Goal: Task Accomplishment & Management: Manage account settings

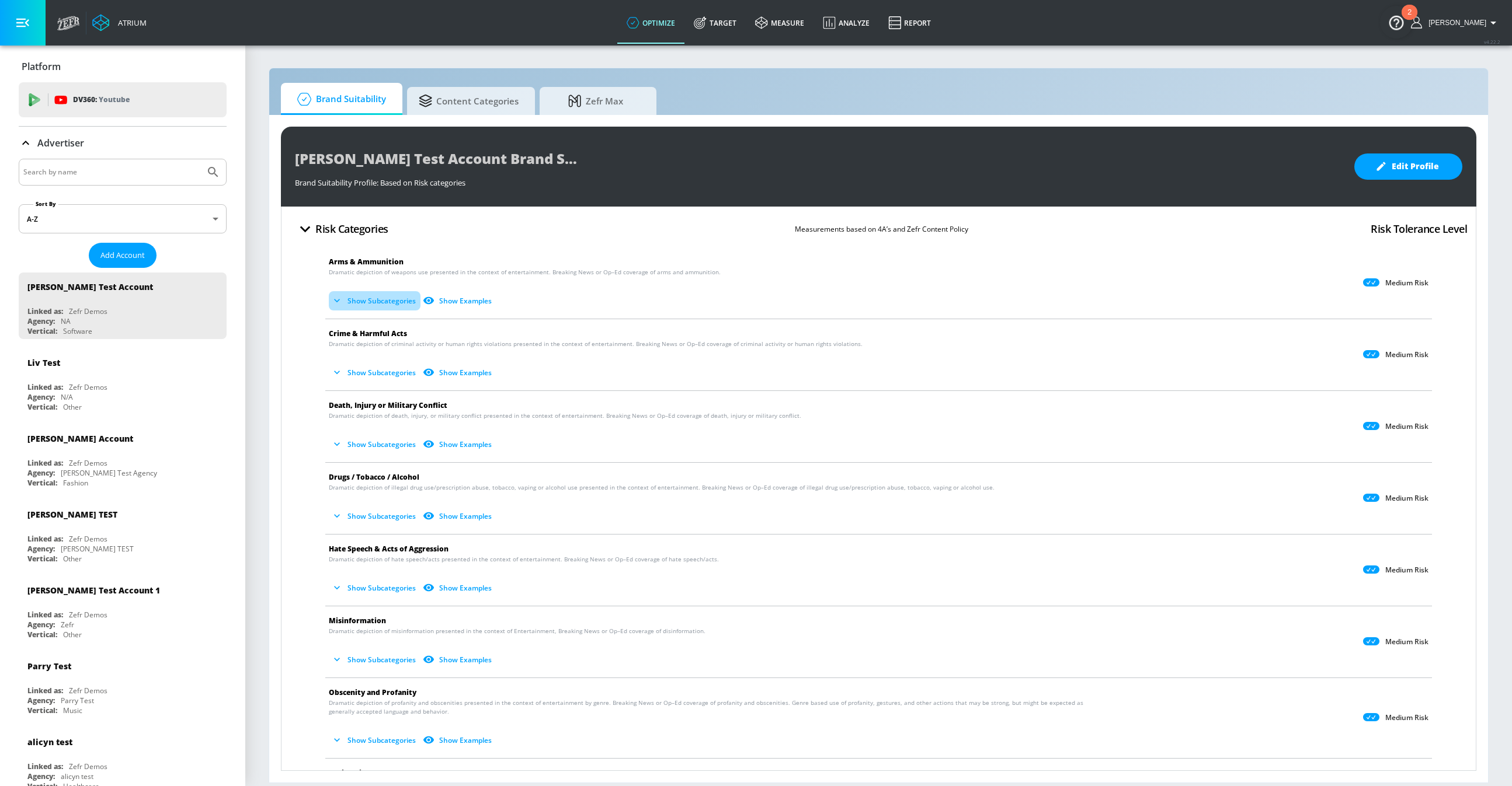
click at [380, 302] on button "Show Subcategories" at bounding box center [375, 300] width 91 height 19
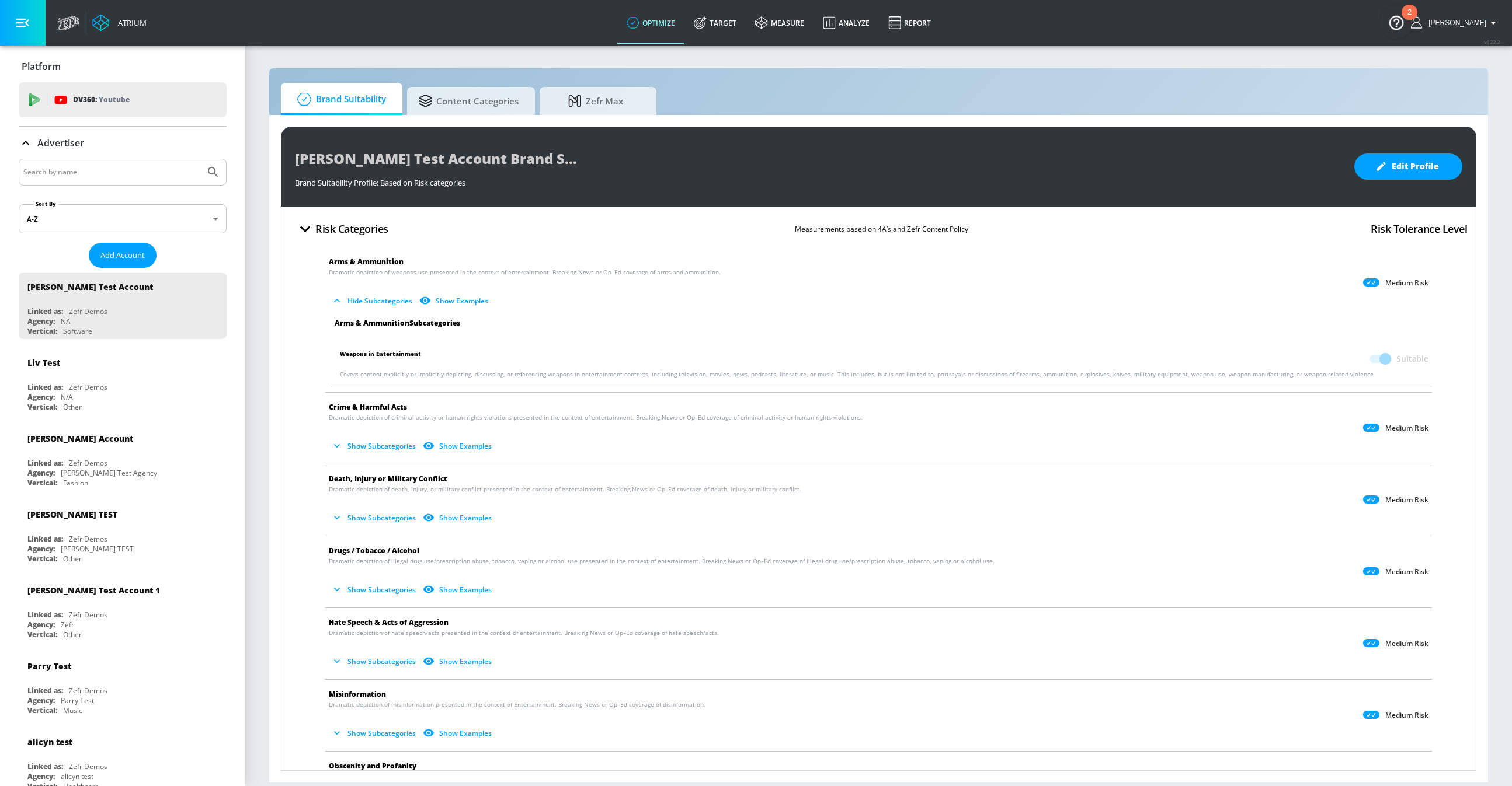
click at [72, 171] on input "Search by name" at bounding box center [112, 172] width 177 height 15
type input "test"
click at [200, 159] on button "Submit Search" at bounding box center [213, 172] width 26 height 26
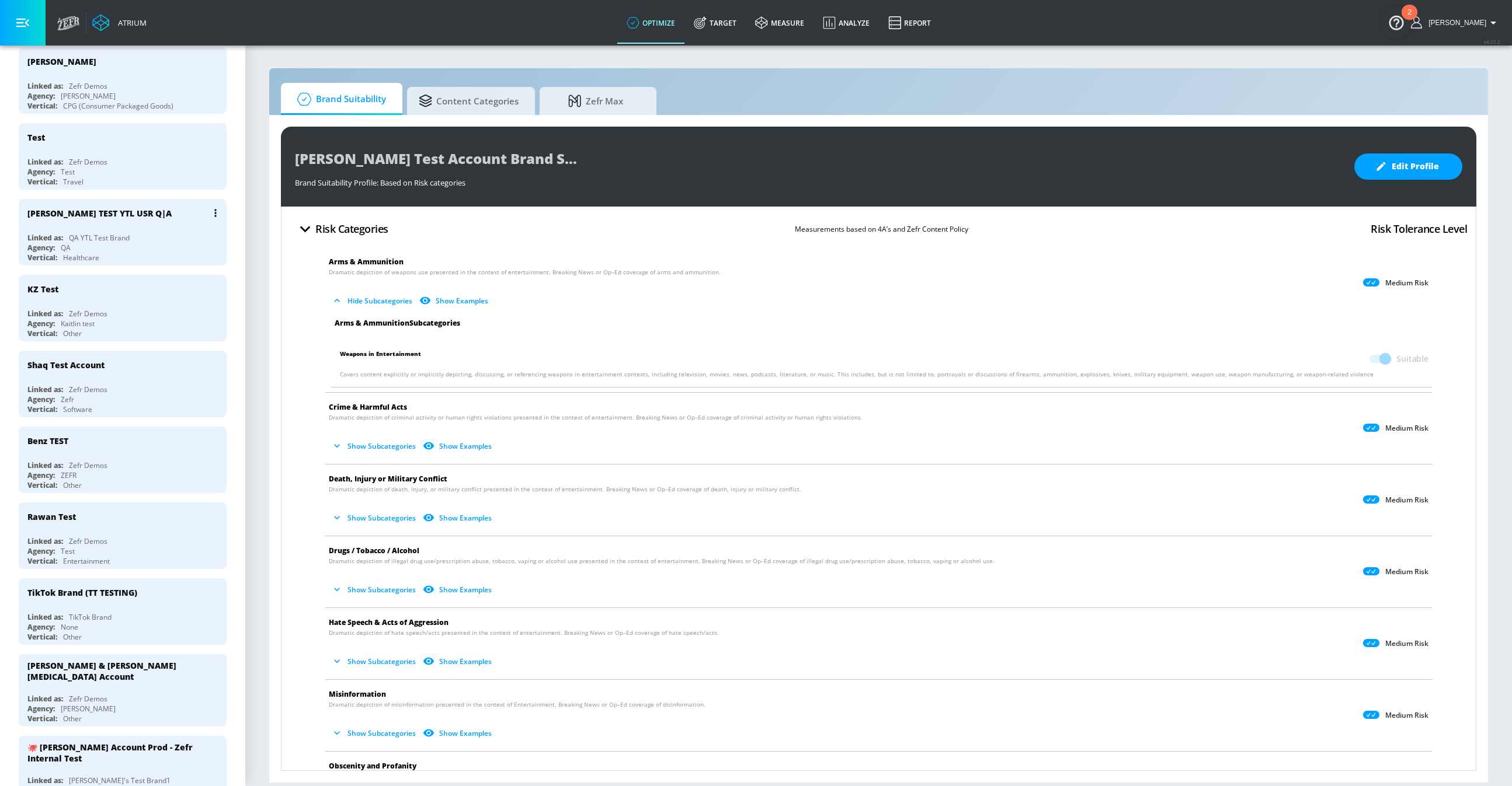
scroll to position [992, 0]
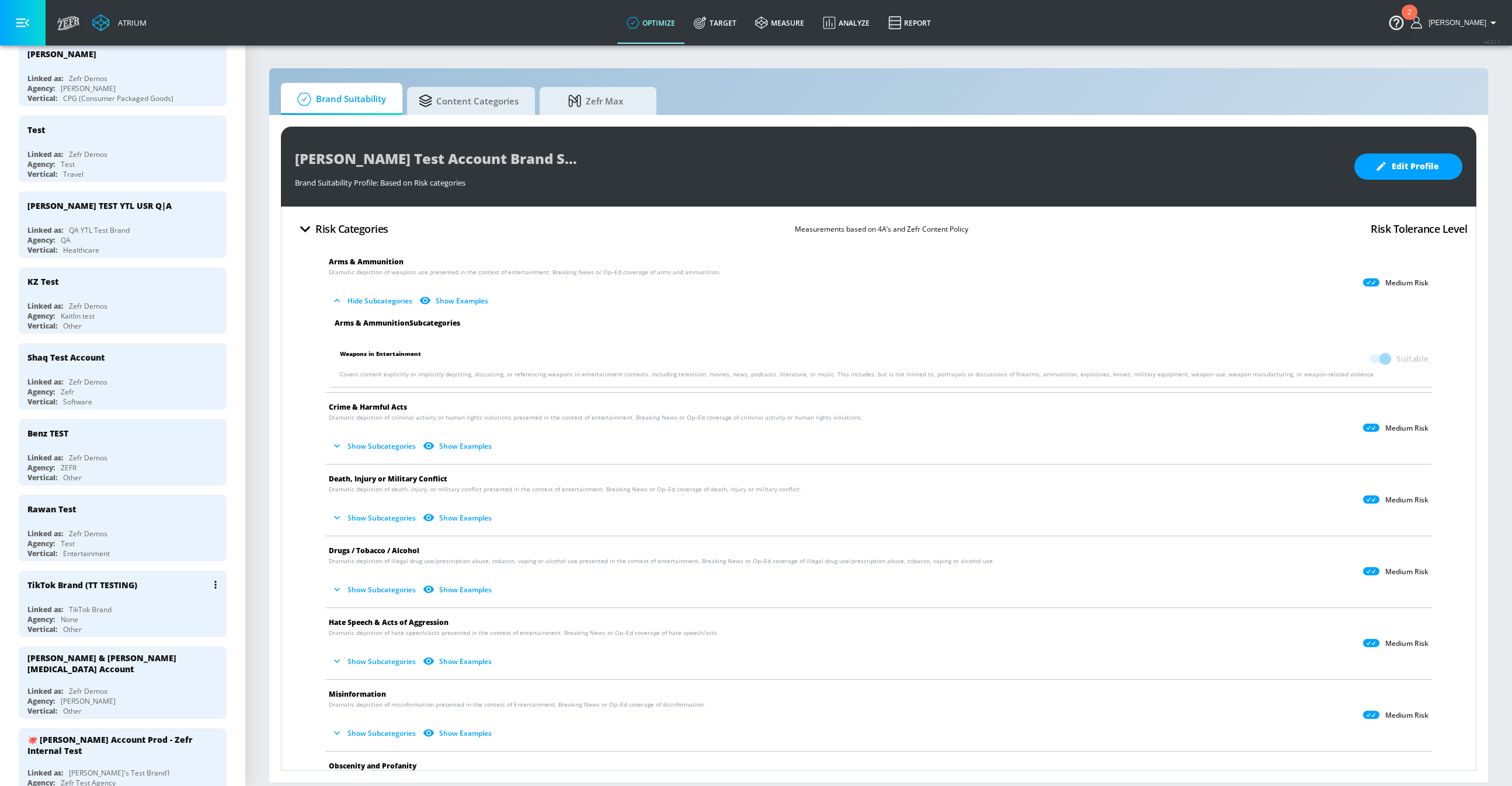
click at [133, 579] on div "TikTok Brand (TT TESTING)" at bounding box center [125, 585] width 196 height 28
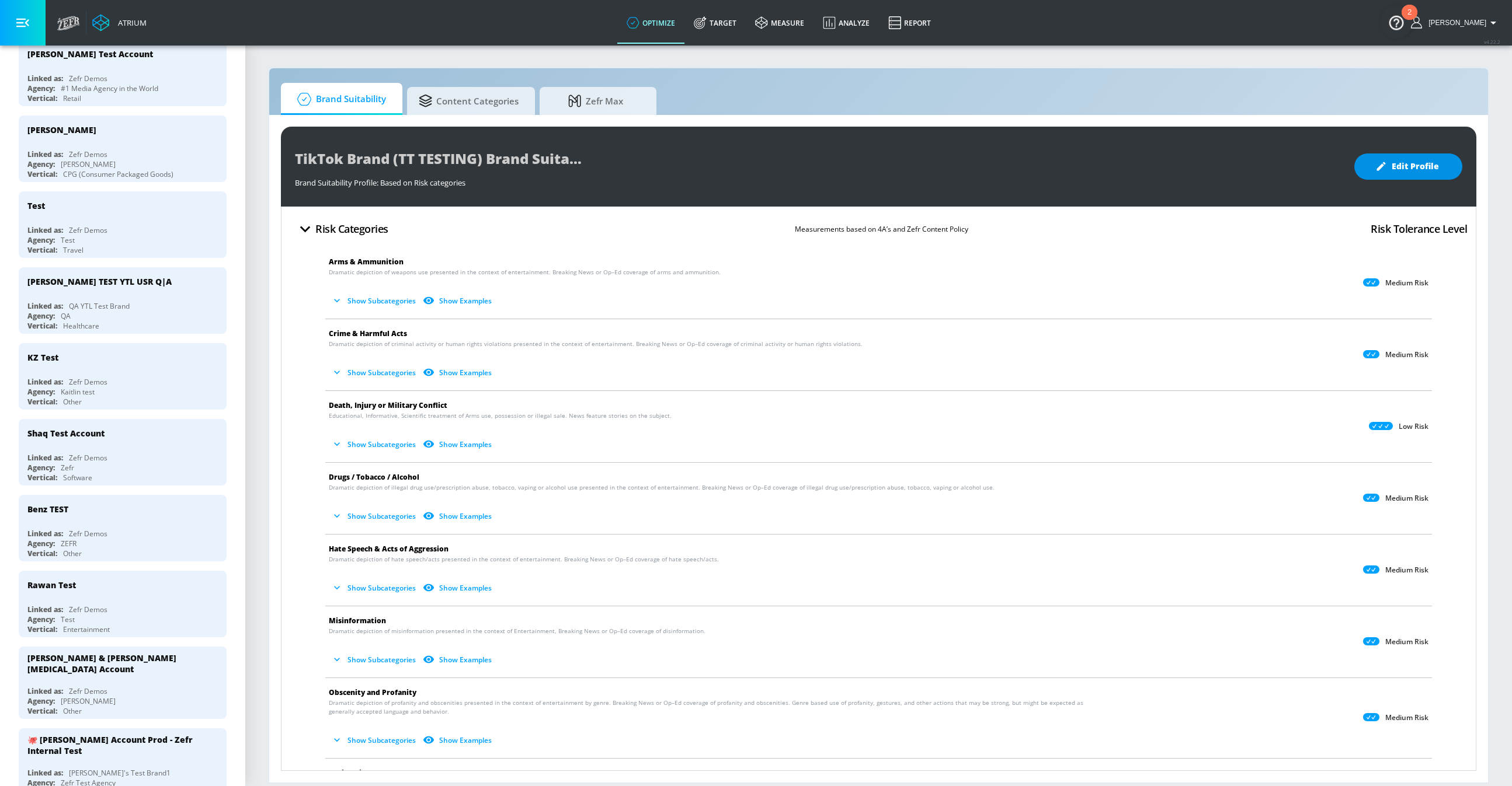
click at [1419, 160] on span "Edit Profile" at bounding box center [1408, 167] width 61 height 15
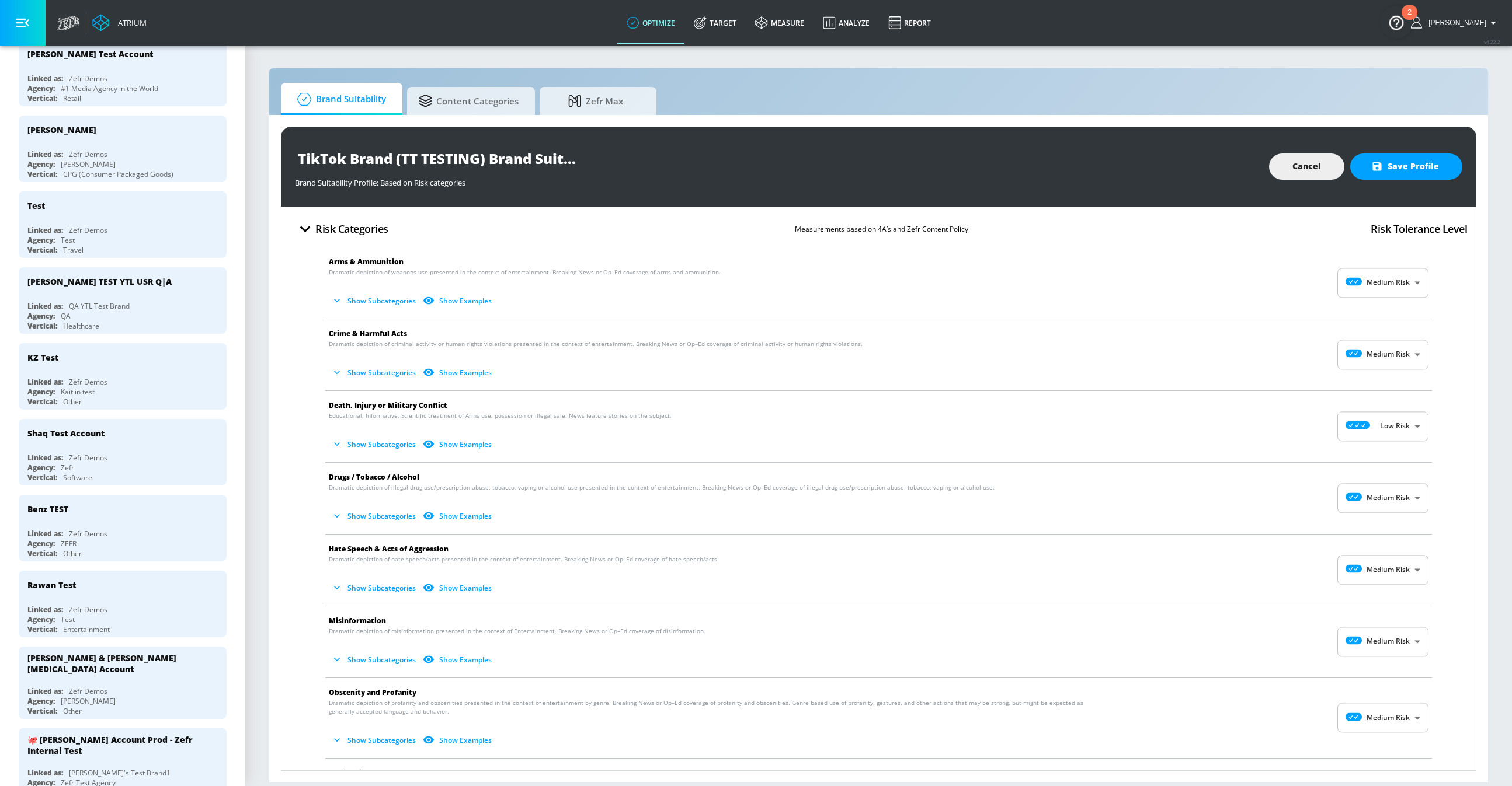
click at [1381, 281] on body "Atrium optimize Target measure Analyze Report optimize Target measure Analyze R…" at bounding box center [756, 393] width 1512 height 786
click at [1377, 310] on icon at bounding box center [1363, 310] width 32 height 8
type input "MINIMAL"
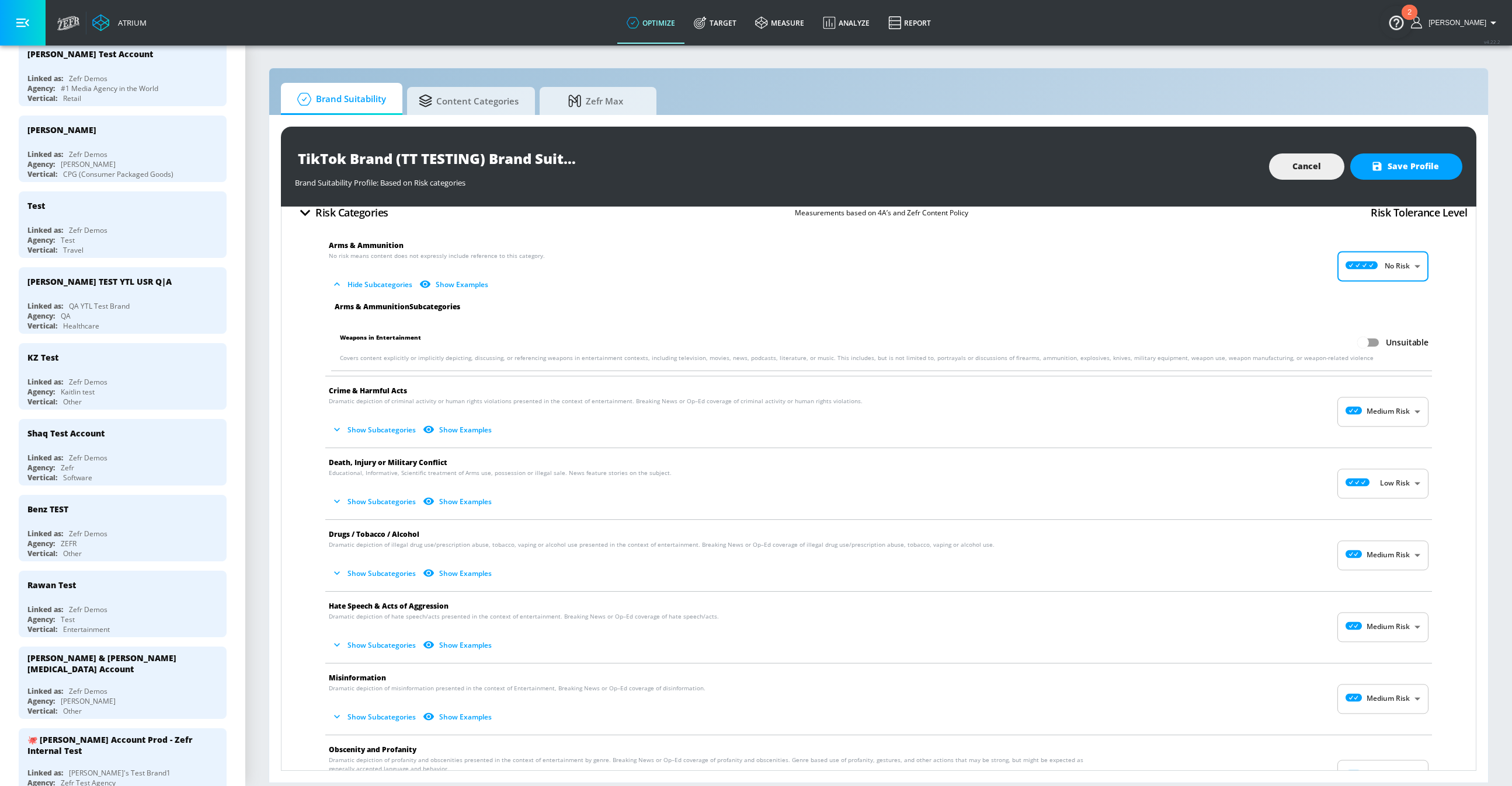
scroll to position [11, 0]
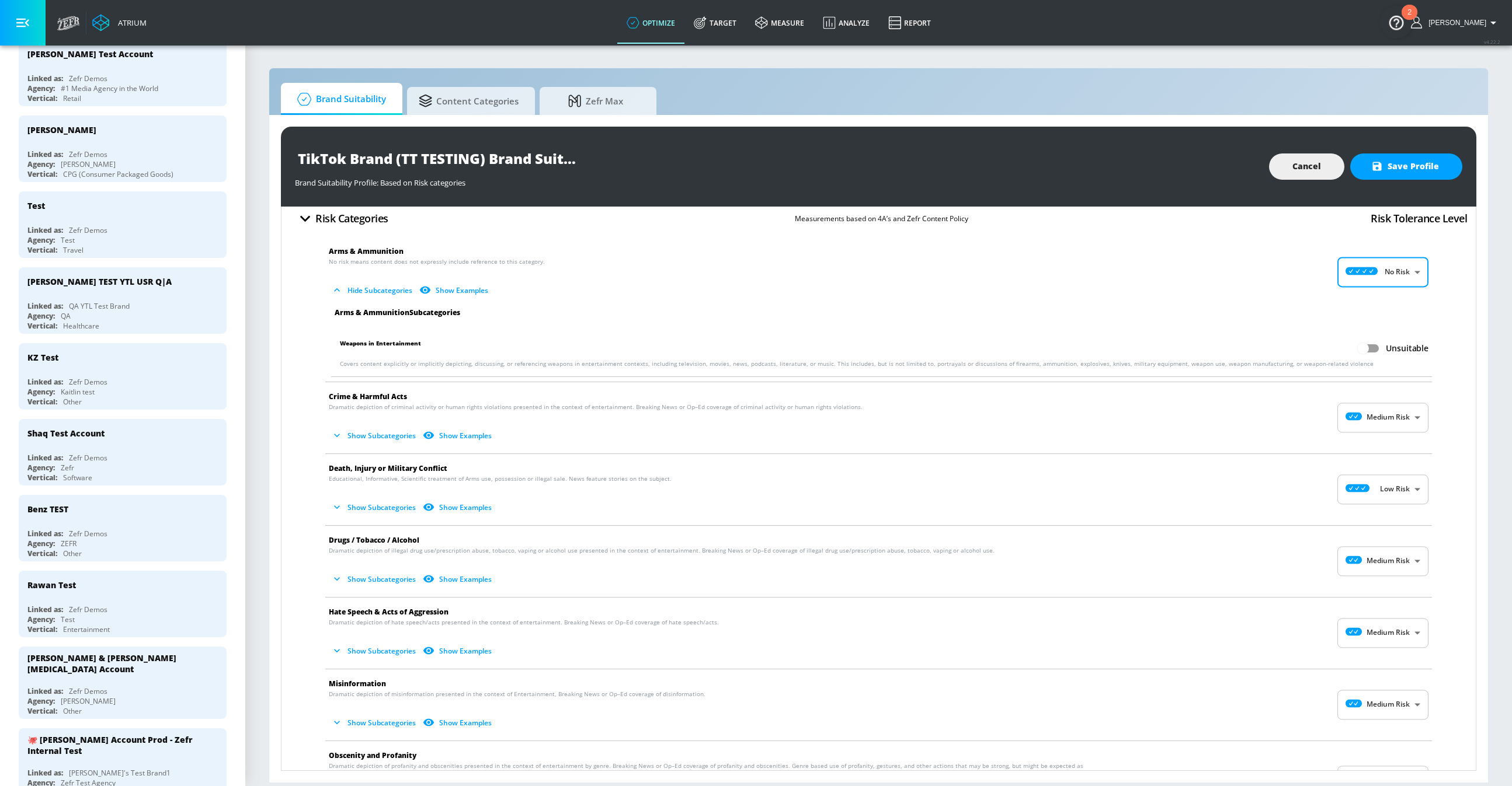
click at [1386, 487] on body "Atrium optimize Target measure Analyze Report optimize Target measure Analyze R…" at bounding box center [756, 393] width 1512 height 786
click at [1381, 522] on div "No Risk" at bounding box center [1383, 518] width 72 height 12
type input "MINIMAL"
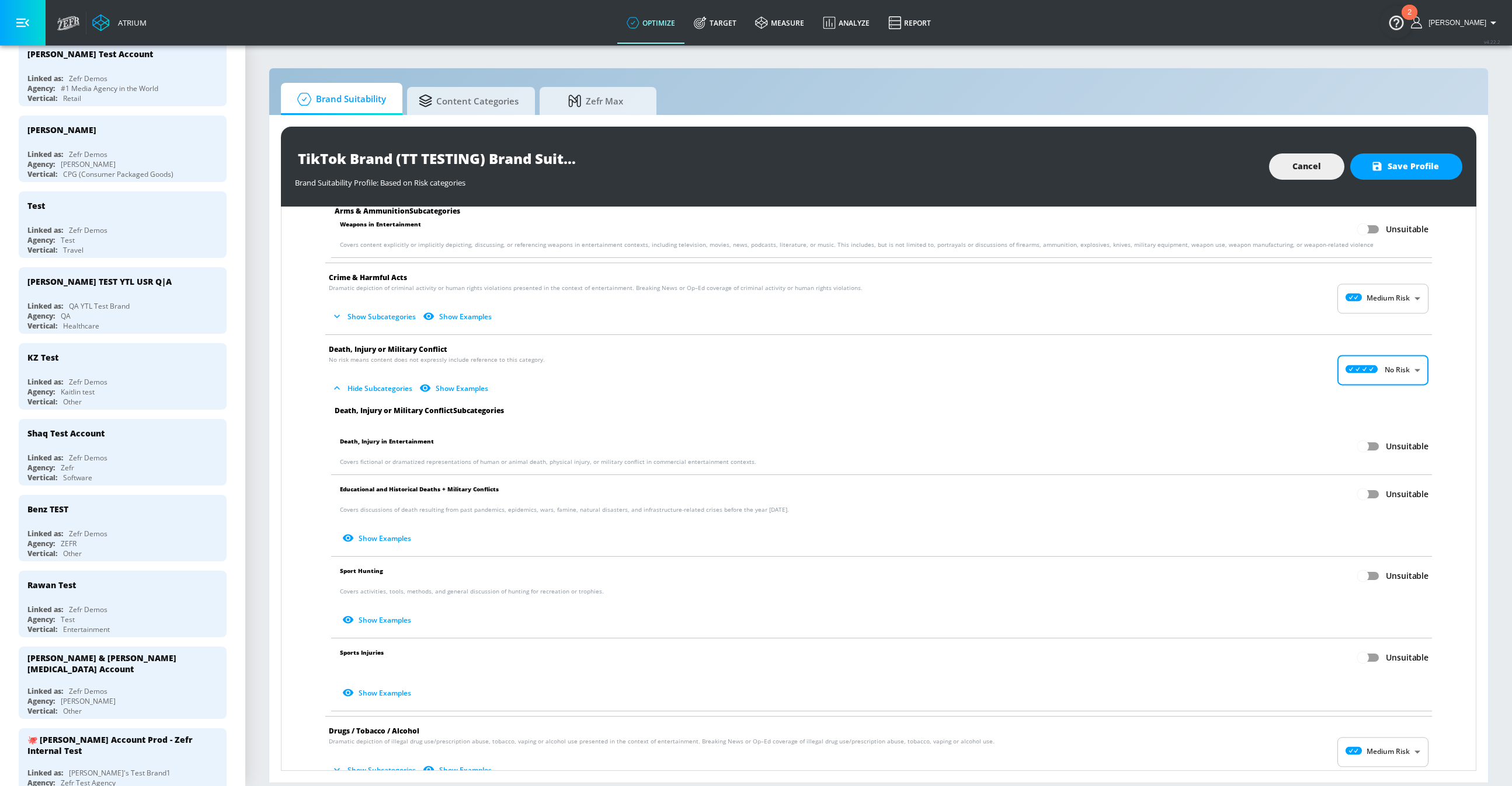
scroll to position [142, 0]
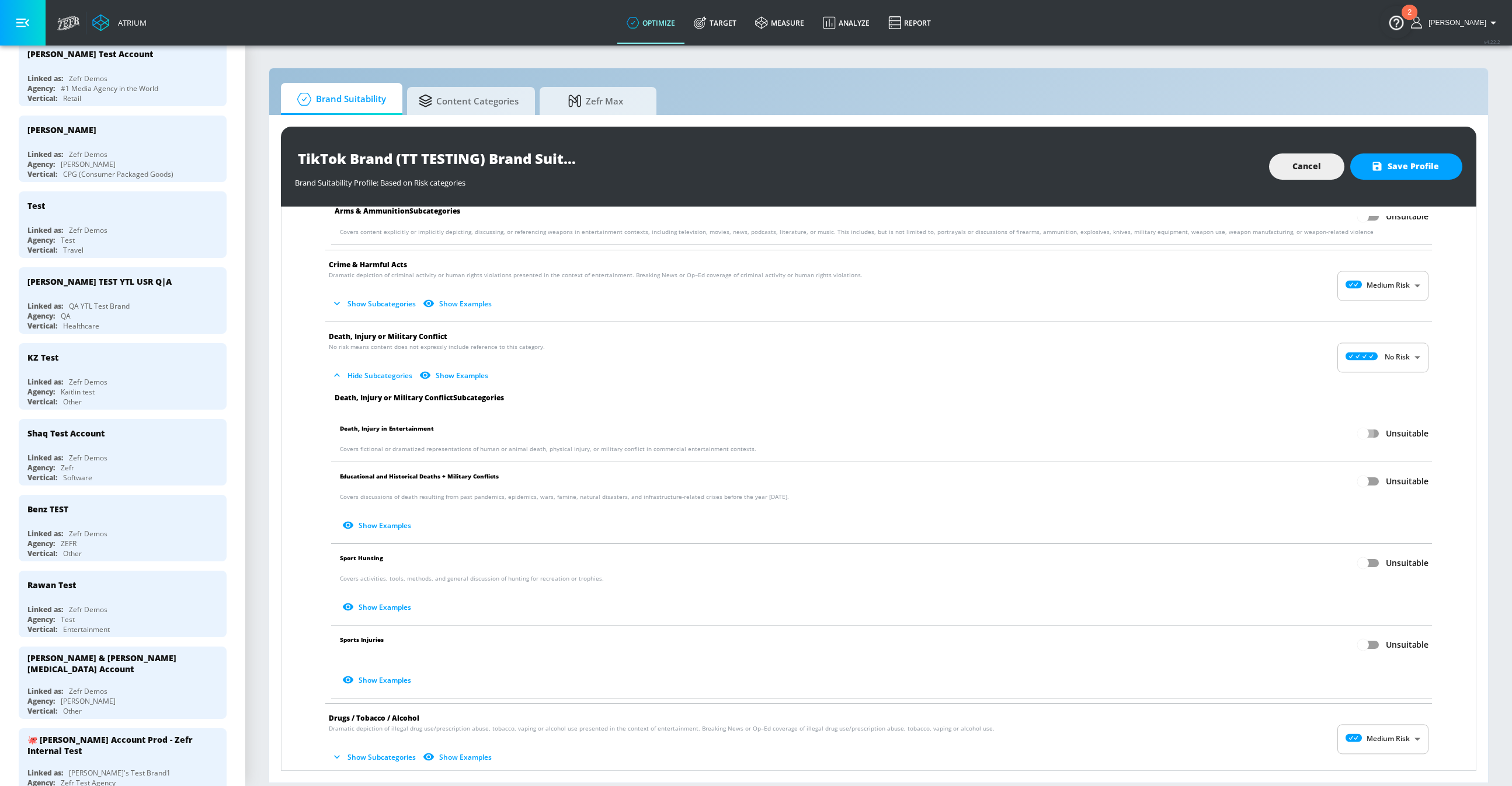
click at [1376, 434] on input "Unsuitable" at bounding box center [1363, 434] width 67 height 22
checkbox input "true"
click at [1374, 481] on input "Unsuitable" at bounding box center [1363, 481] width 67 height 22
checkbox input "true"
click at [1372, 564] on input "Unsuitable" at bounding box center [1363, 564] width 67 height 22
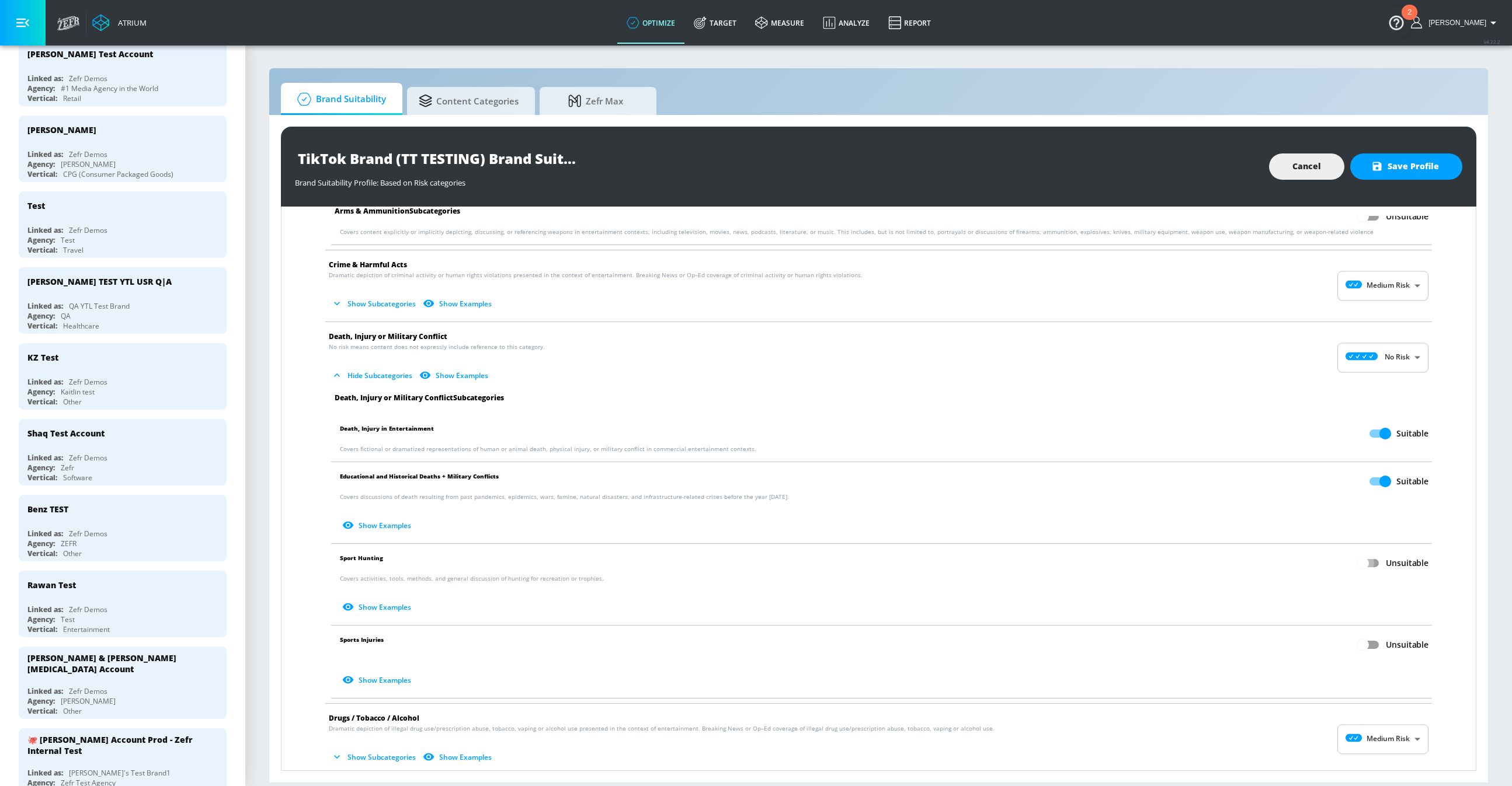
checkbox input "true"
click at [1374, 649] on input "Unsuitable" at bounding box center [1363, 645] width 67 height 22
checkbox input "true"
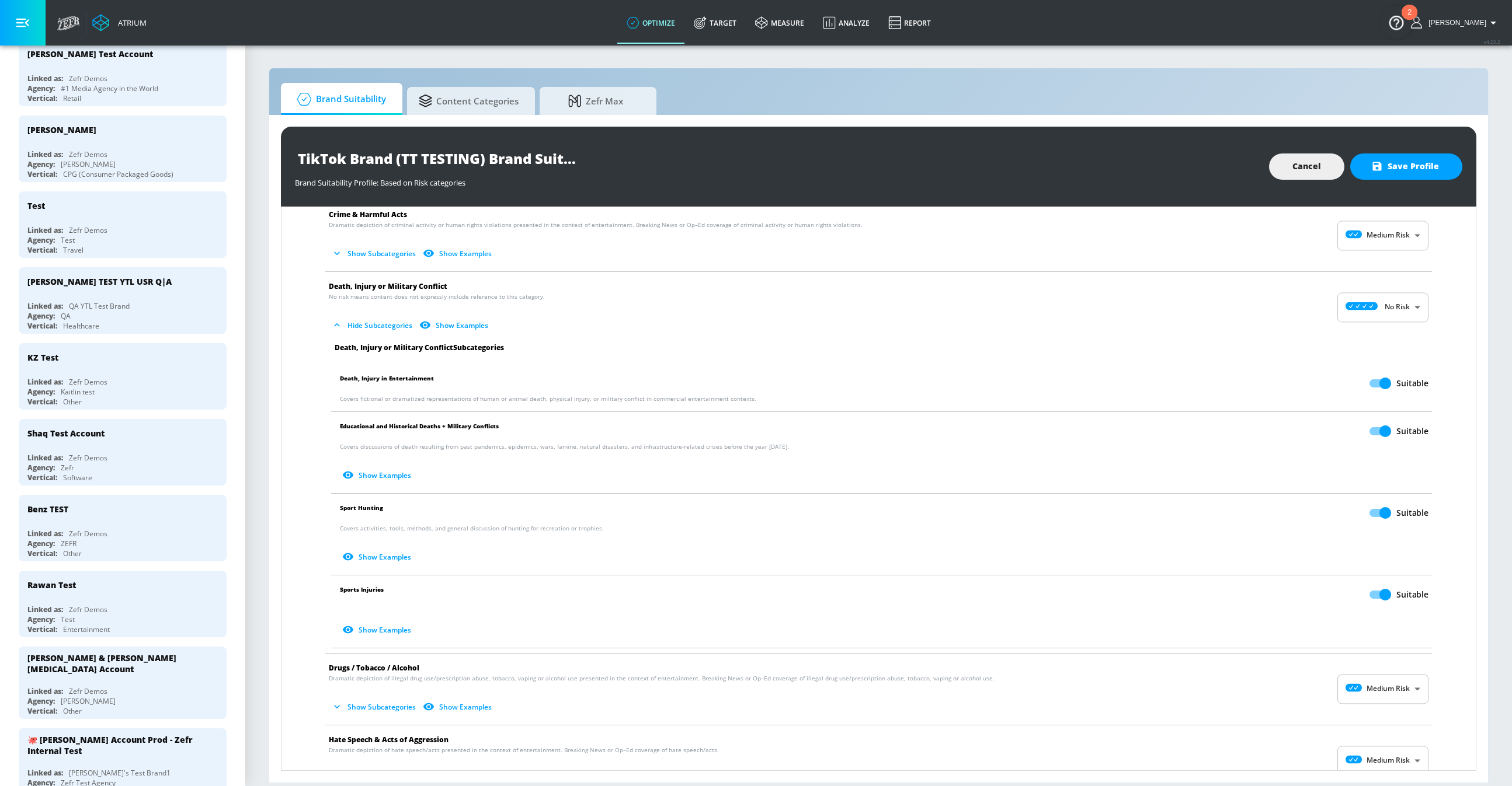
scroll to position [213, 0]
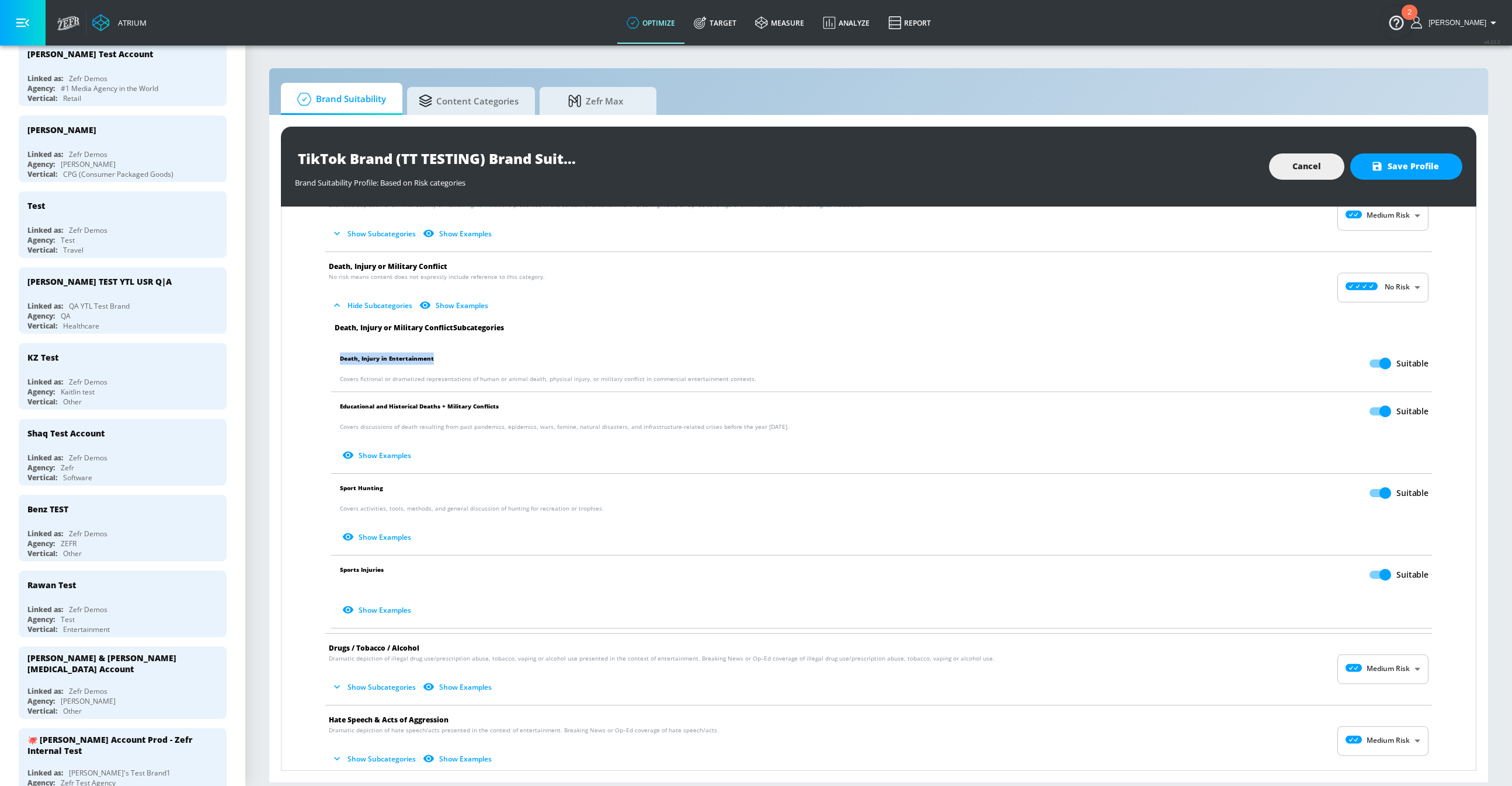
drag, startPoint x: 434, startPoint y: 358, endPoint x: 342, endPoint y: 358, distance: 92.0
click at [341, 358] on p "Death, Injury in Entertainment Suitable" at bounding box center [884, 364] width 1089 height 22
click at [349, 404] on span "Educational and Historical Deaths + Military Conflicts" at bounding box center [419, 412] width 159 height 22
click at [351, 491] on span "Sport Hunting" at bounding box center [362, 493] width 43 height 22
click at [355, 568] on span "Sports Injuries" at bounding box center [362, 575] width 44 height 22
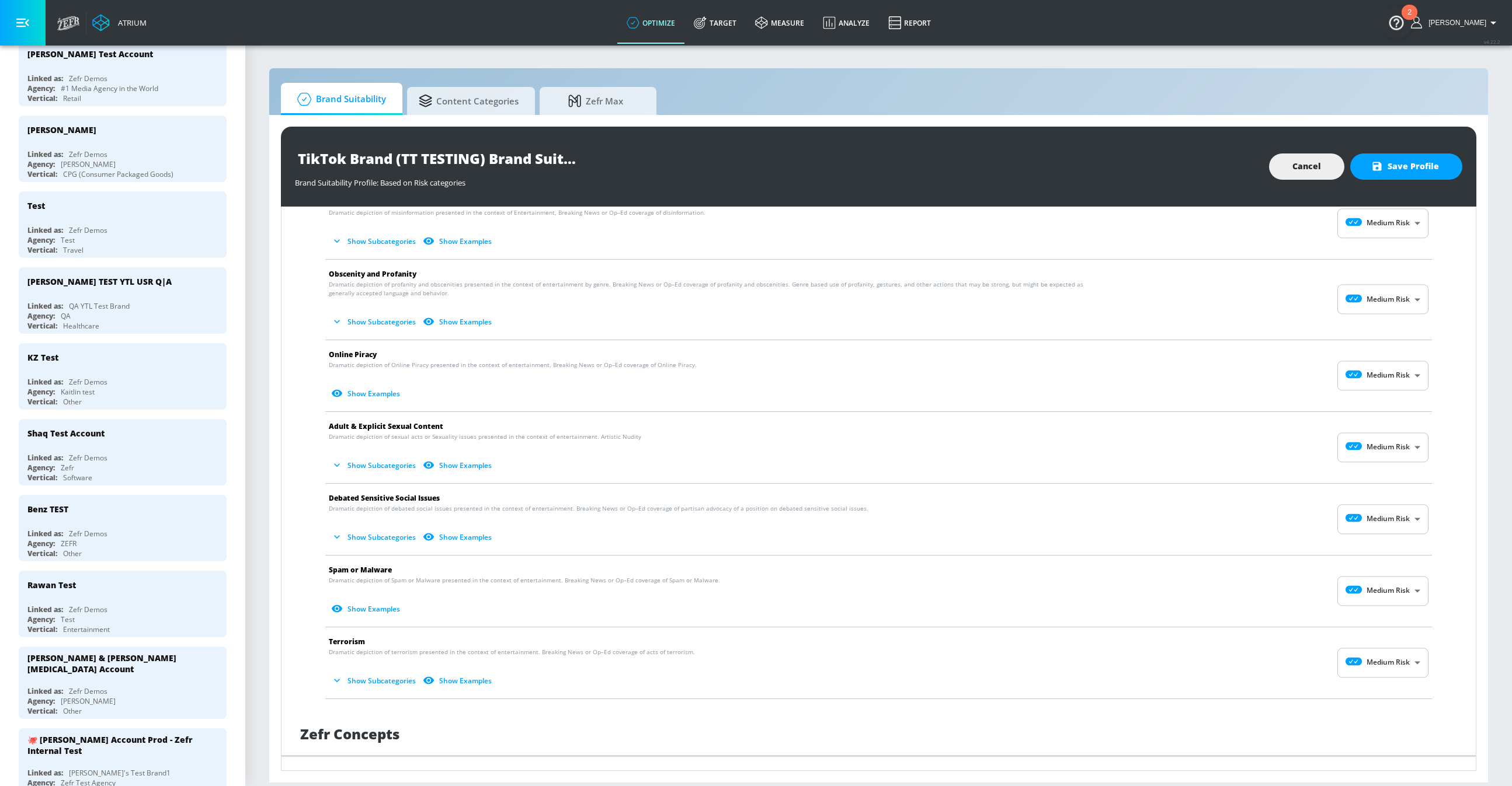
scroll to position [800, 0]
click at [367, 539] on button "Show Subcategories" at bounding box center [375, 539] width 91 height 19
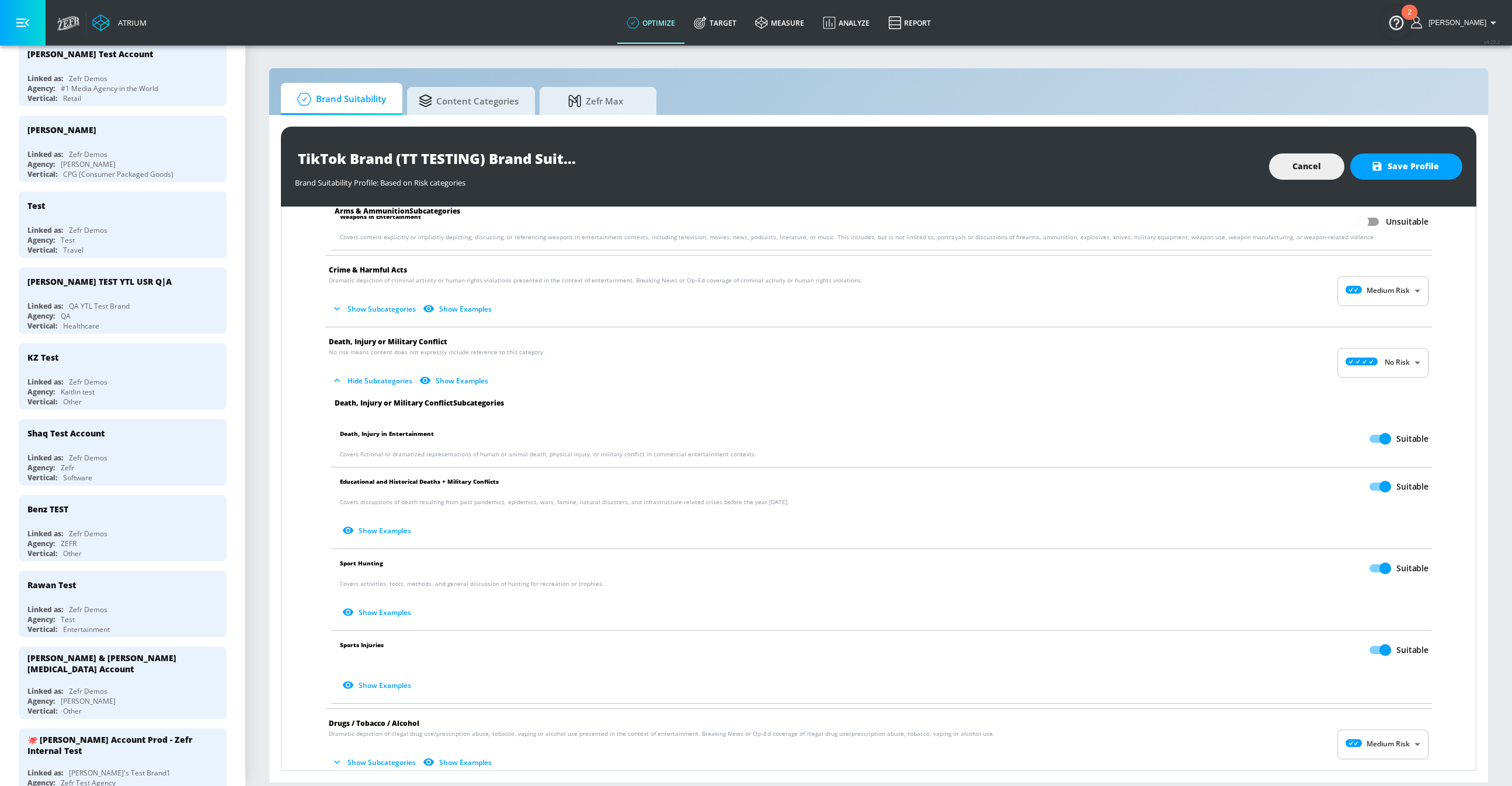
scroll to position [146, 0]
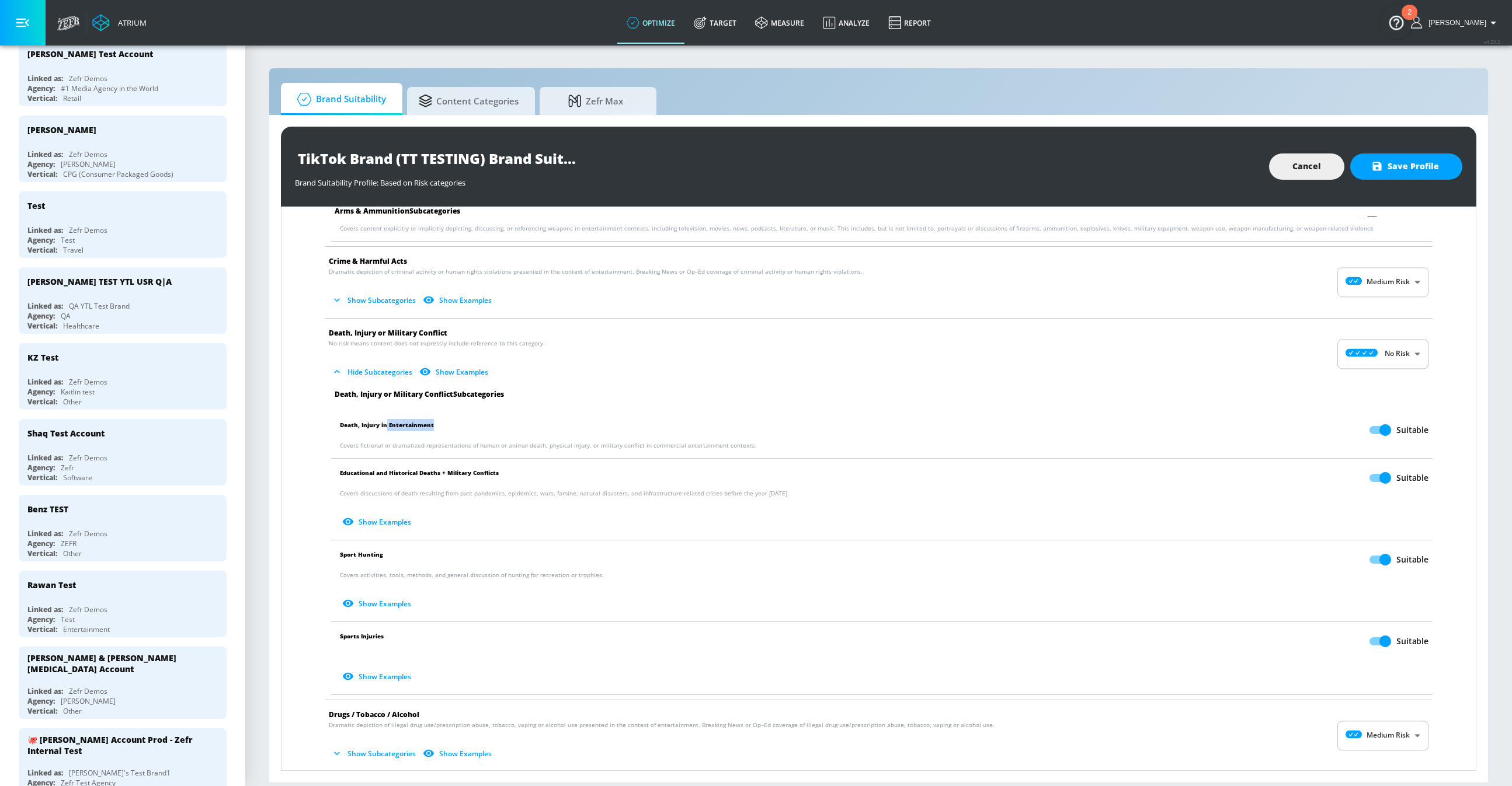
drag, startPoint x: 385, startPoint y: 423, endPoint x: 434, endPoint y: 425, distance: 49.0
click at [434, 425] on p "Death, Injury in Entertainment Suitable" at bounding box center [884, 430] width 1089 height 22
drag, startPoint x: 434, startPoint y: 425, endPoint x: 386, endPoint y: 424, distance: 48.0
click at [386, 425] on p "Death, Injury in Entertainment Suitable" at bounding box center [884, 430] width 1089 height 22
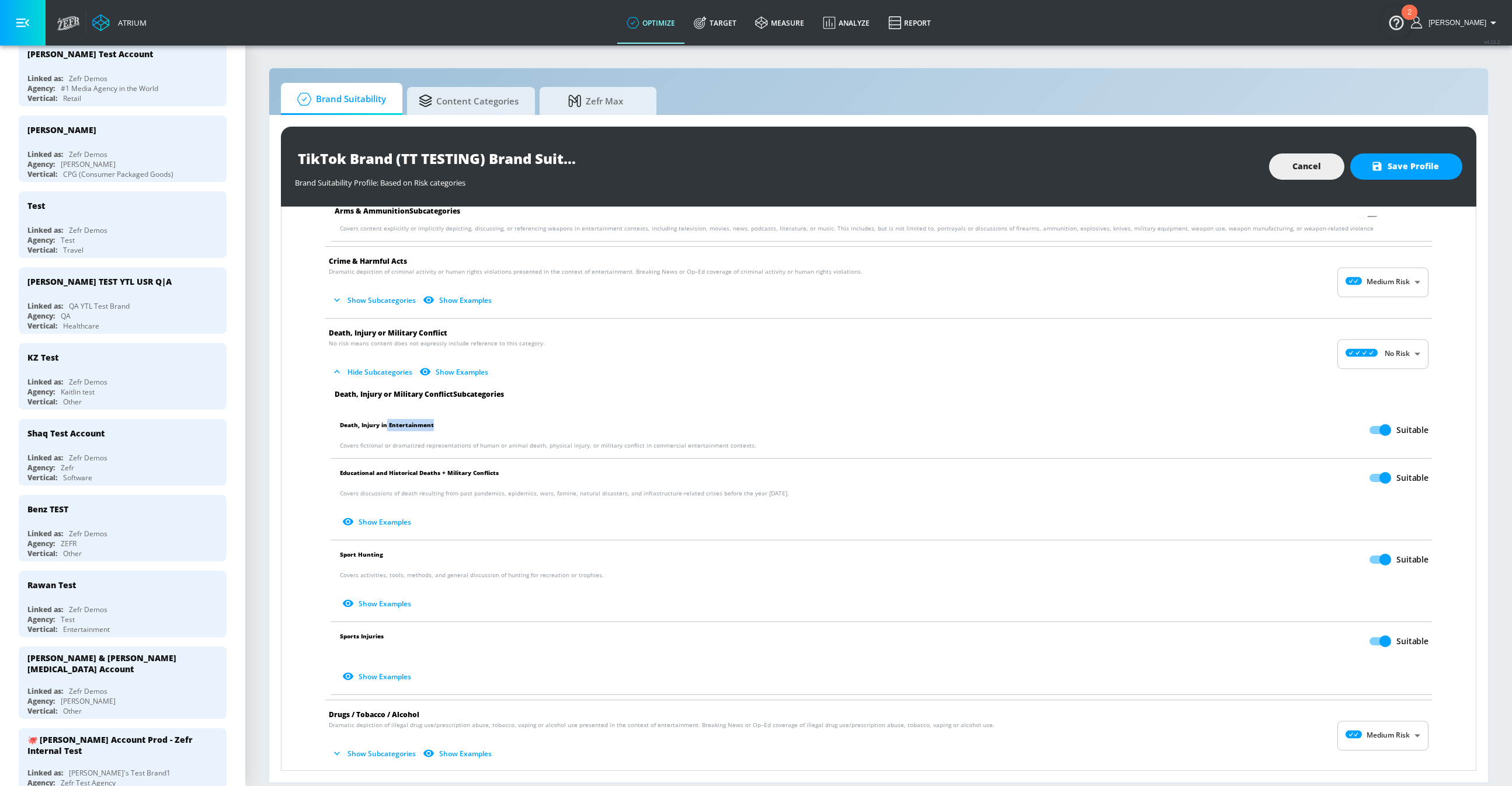
click at [393, 425] on span "Death, Injury in Entertainment" at bounding box center [387, 430] width 94 height 22
drag, startPoint x: 435, startPoint y: 425, endPoint x: 389, endPoint y: 427, distance: 46.0
click at [389, 427] on p "Death, Injury in Entertainment Suitable" at bounding box center [884, 430] width 1089 height 22
drag, startPoint x: 341, startPoint y: 427, endPoint x: 365, endPoint y: 427, distance: 24.0
click at [365, 427] on span "Death, Injury in Entertainment" at bounding box center [387, 430] width 94 height 22
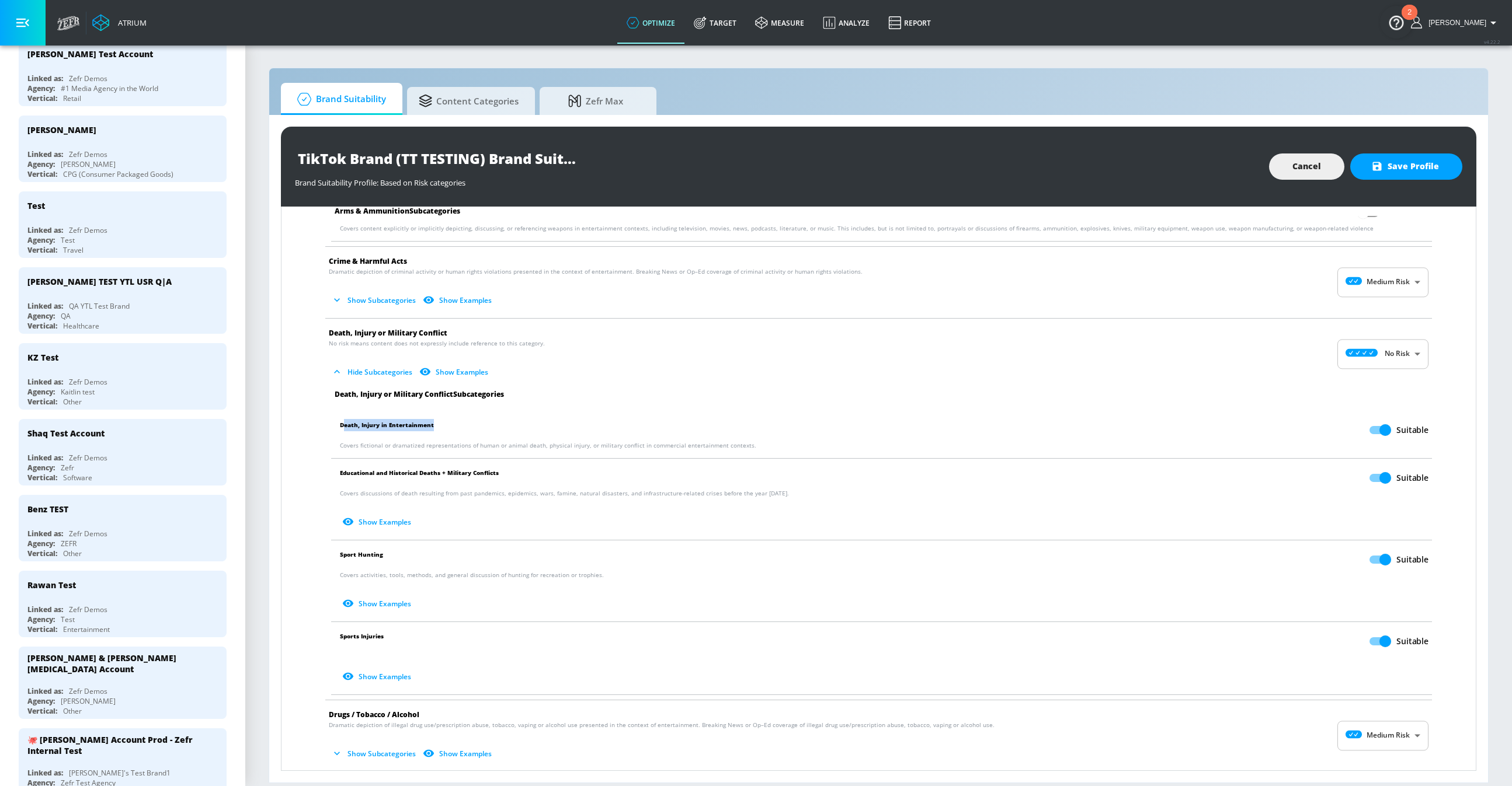
drag, startPoint x: 433, startPoint y: 424, endPoint x: 343, endPoint y: 427, distance: 90.0
click at [343, 427] on p "Death, Injury in Entertainment Suitable" at bounding box center [884, 430] width 1089 height 22
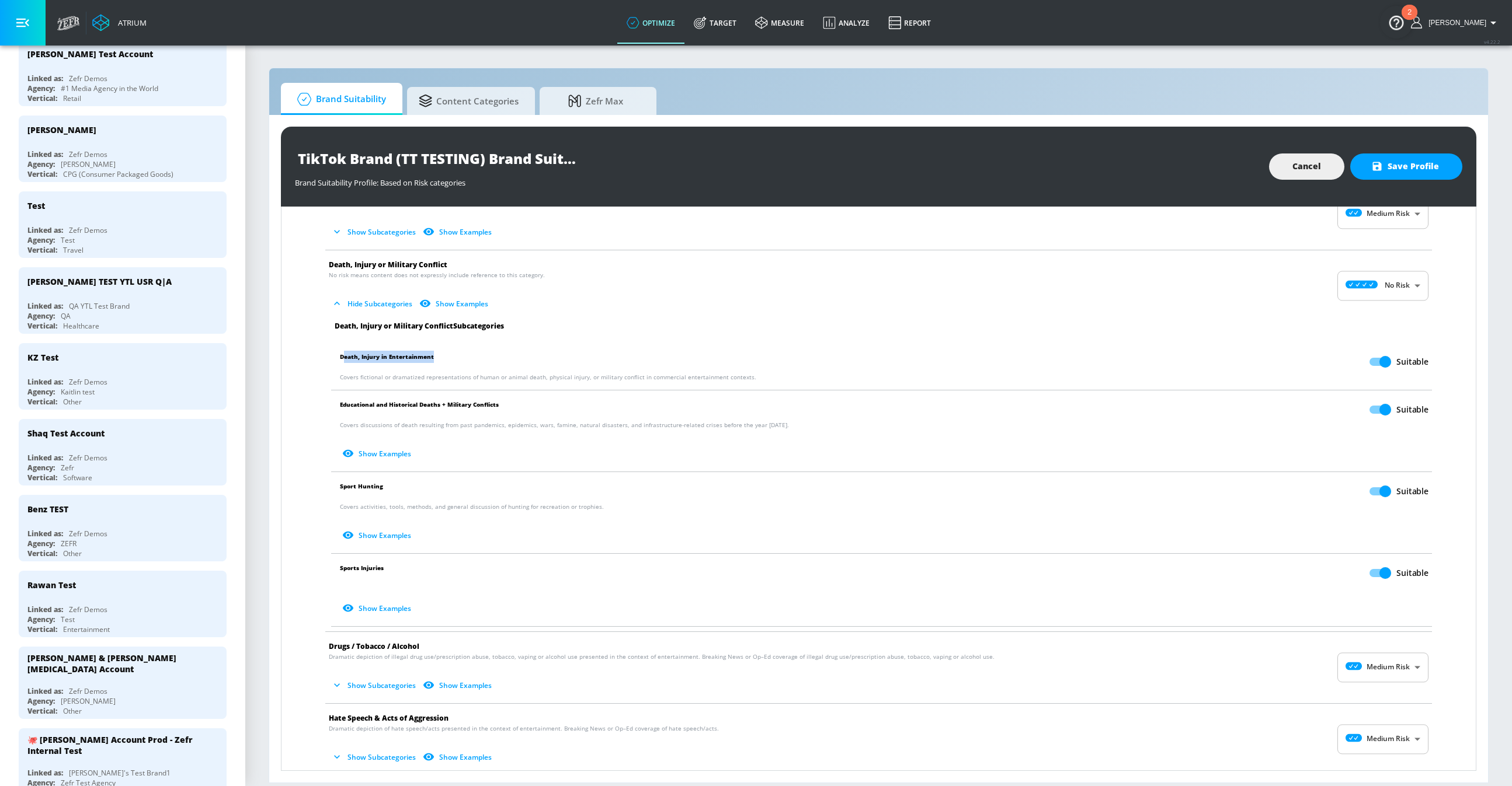
scroll to position [213, 0]
click at [409, 358] on span "Death, Injury in Entertainment" at bounding box center [387, 364] width 94 height 22
click at [1378, 363] on input "Suitable" at bounding box center [1385, 364] width 67 height 22
checkbox input "false"
click at [1380, 410] on input "Suitable" at bounding box center [1385, 412] width 67 height 22
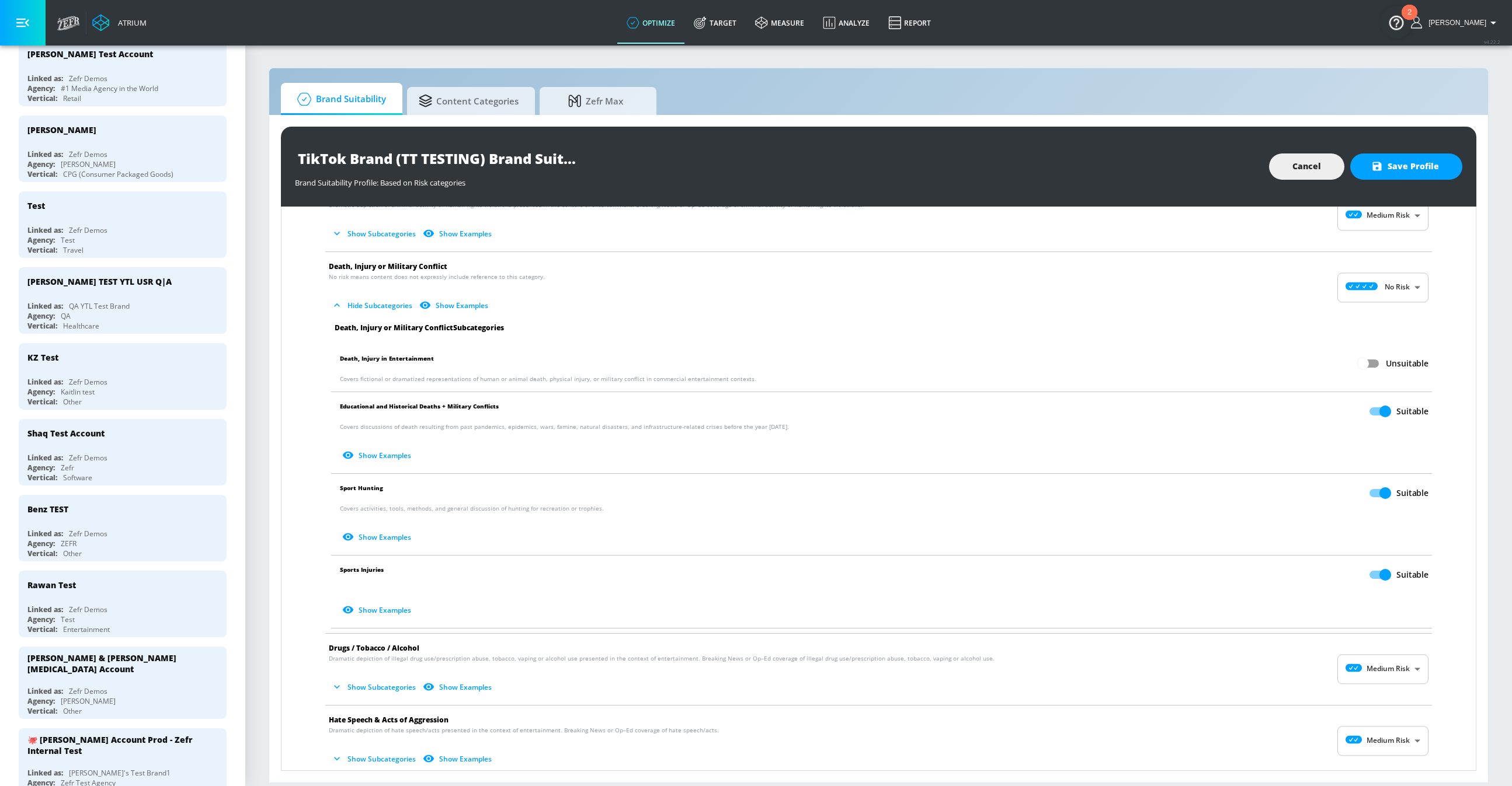
checkbox input "false"
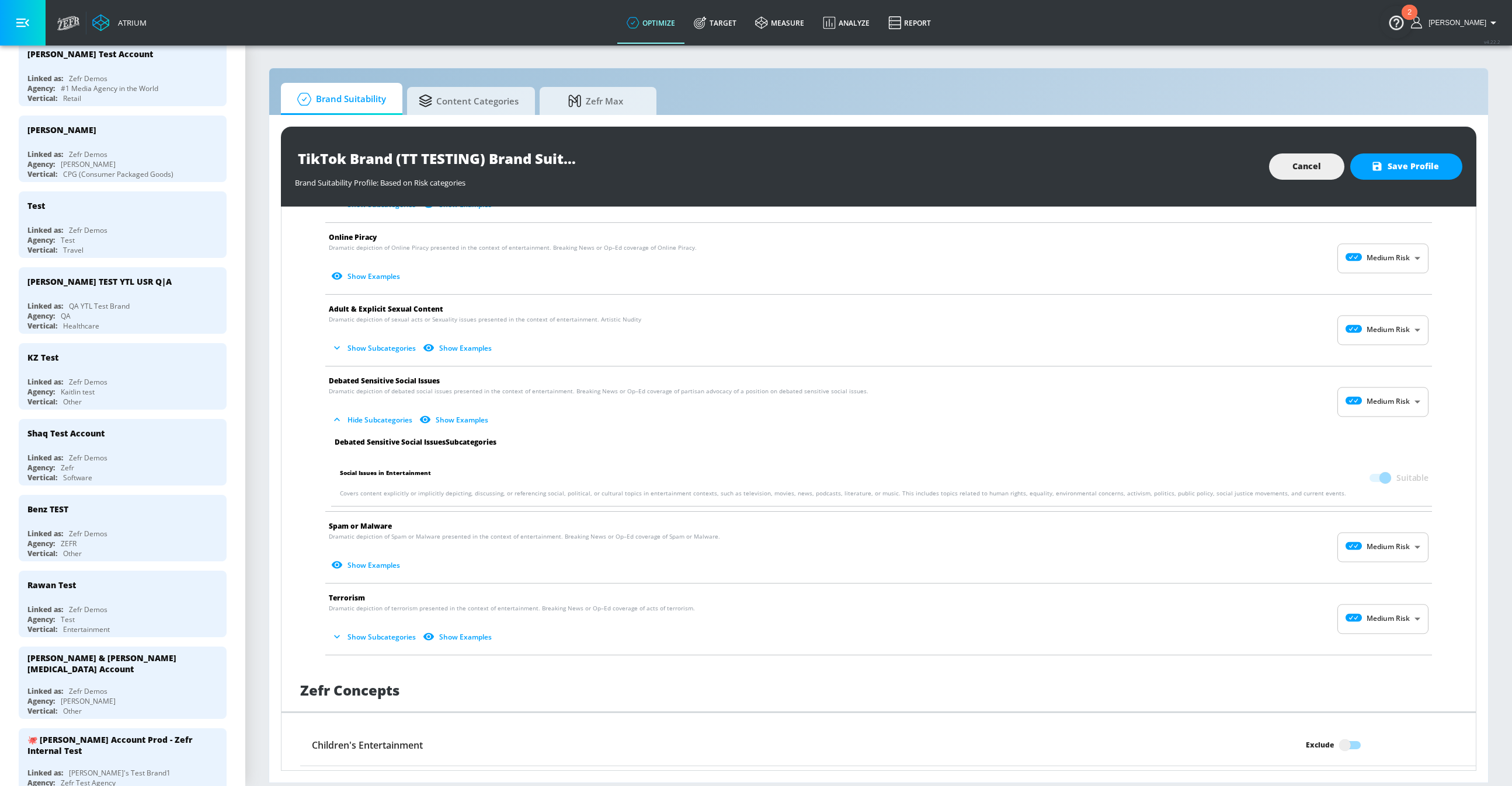
scroll to position [921, 0]
click at [1296, 172] on span "Cancel" at bounding box center [1307, 167] width 28 height 15
checkbox input "true"
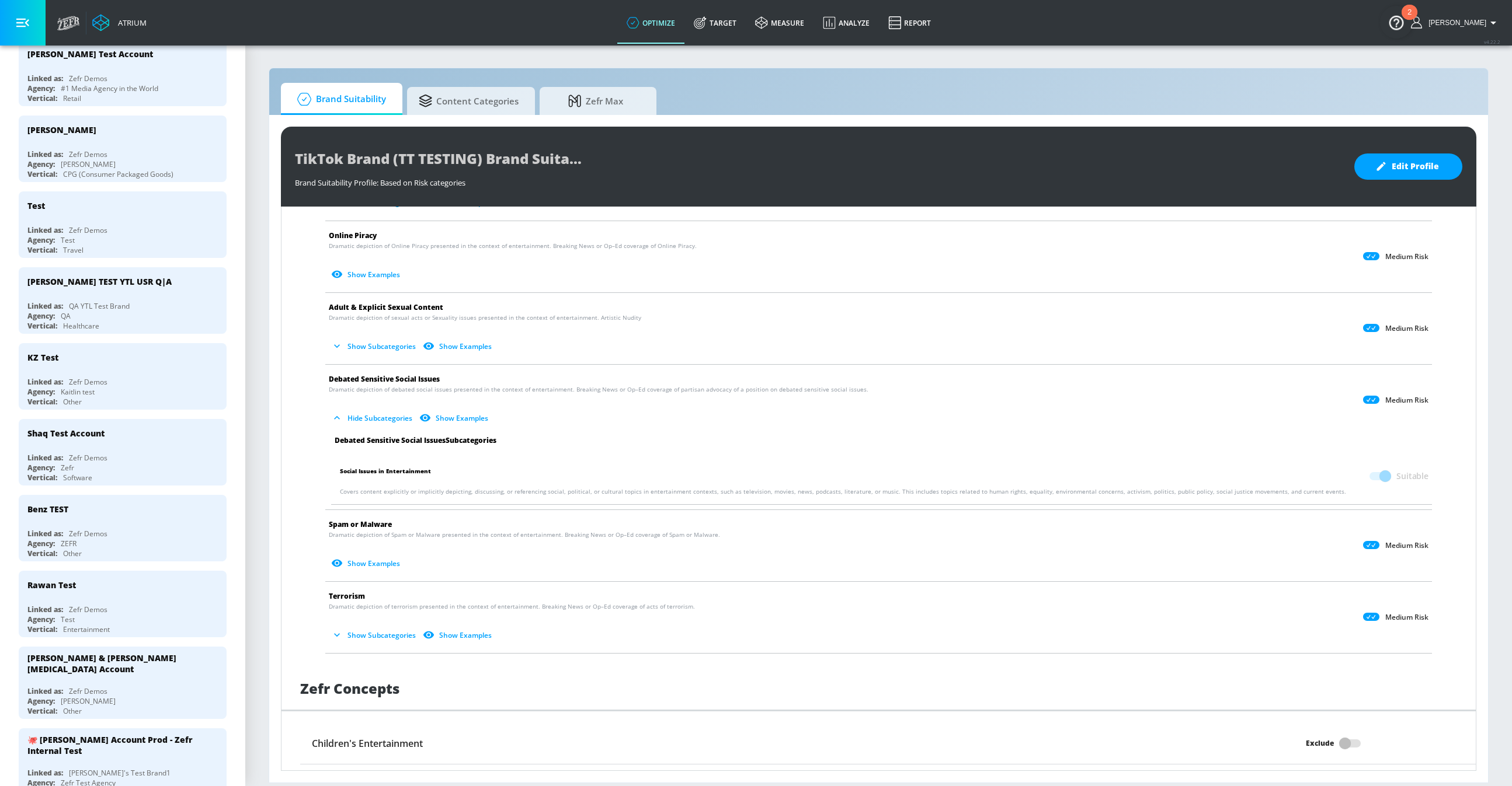
checkbox input "false"
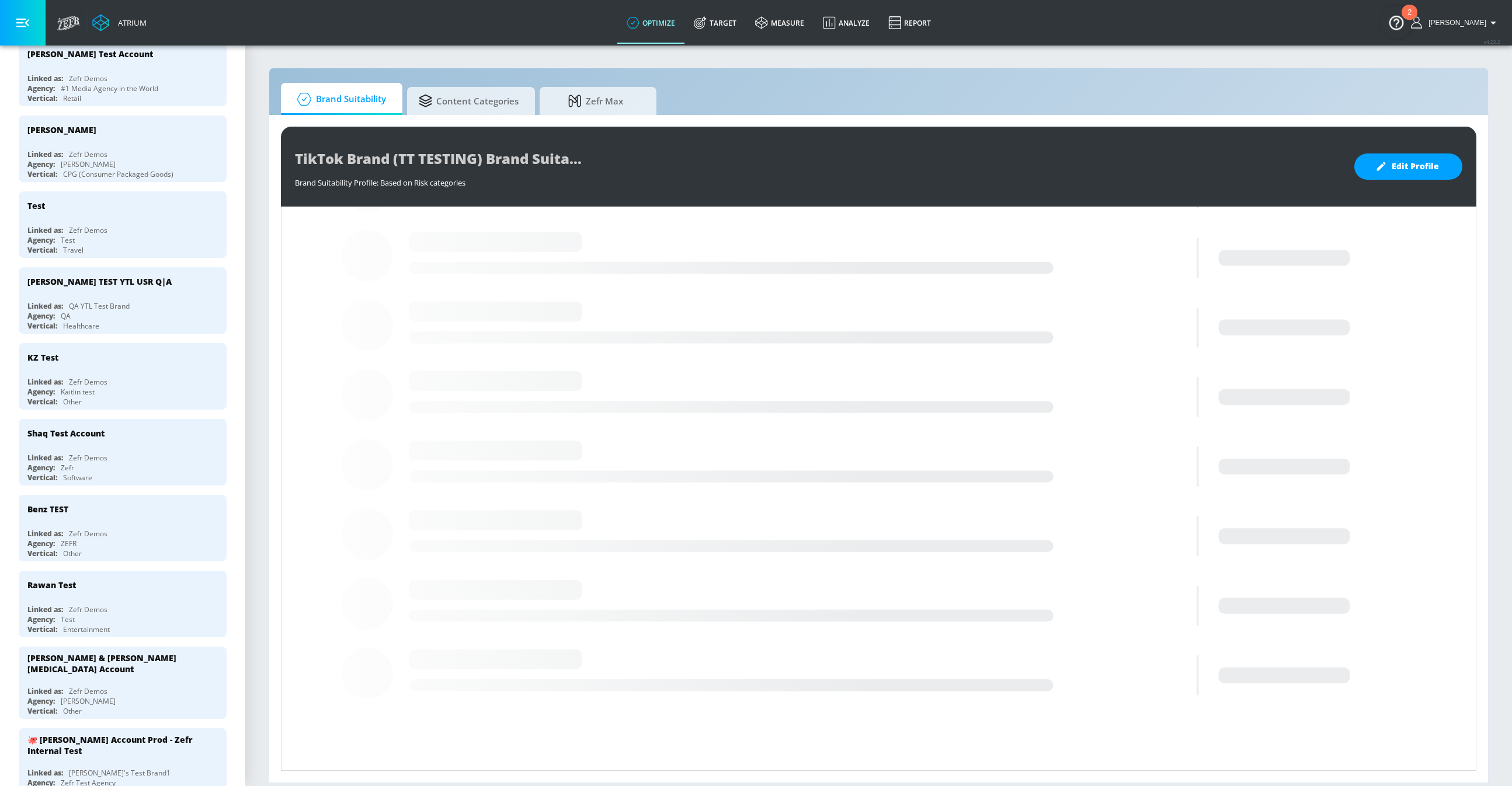
scroll to position [334, 0]
